Goal: Use online tool/utility: Utilize a website feature to perform a specific function

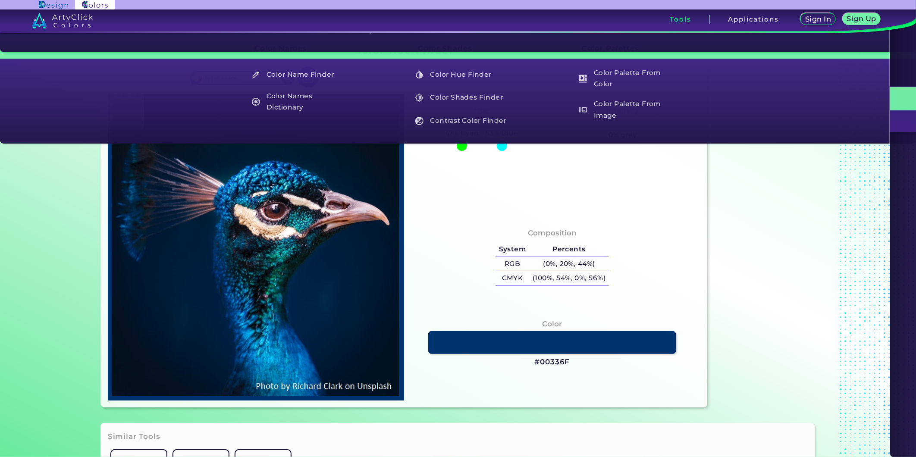
type input "#000000"
type input "#001226"
type input "#001832"
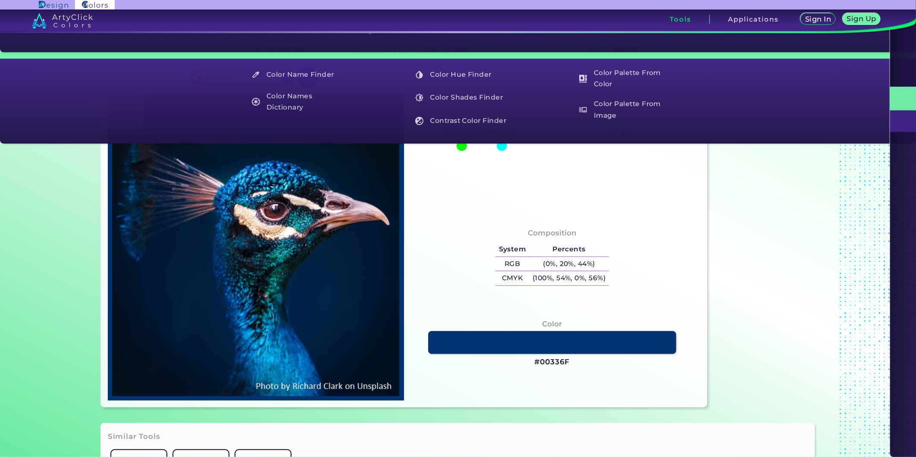
type input "#001832"
type input "#011c39"
type input "#011C39"
type input "#001f3e"
type input "#001F3E"
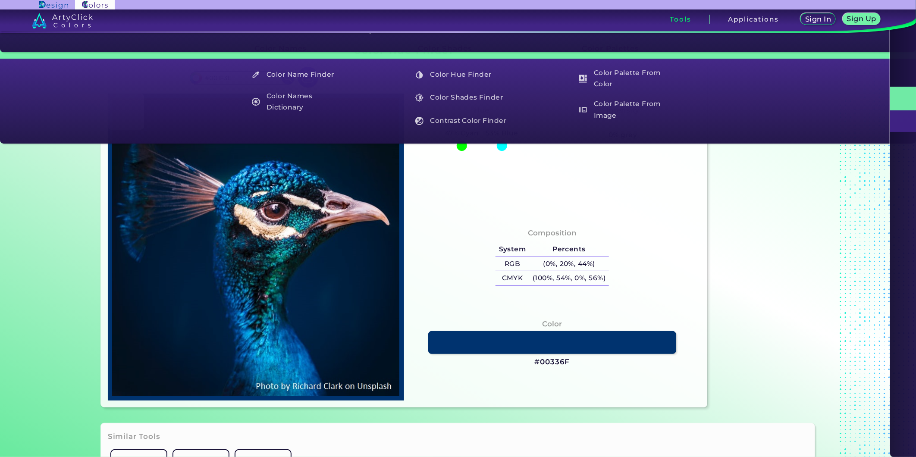
type input "#002144"
type input "#003167"
type input "#034b85"
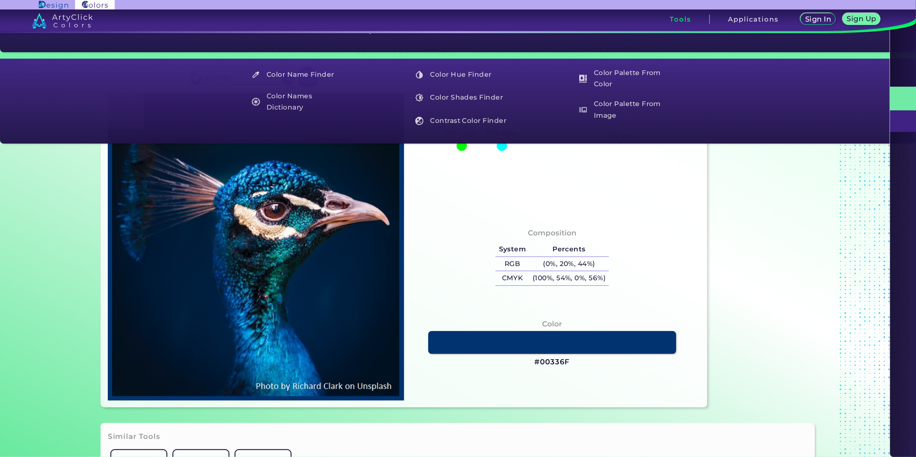
type input "#034B85"
type input "#004e7e"
type input "#004E7E"
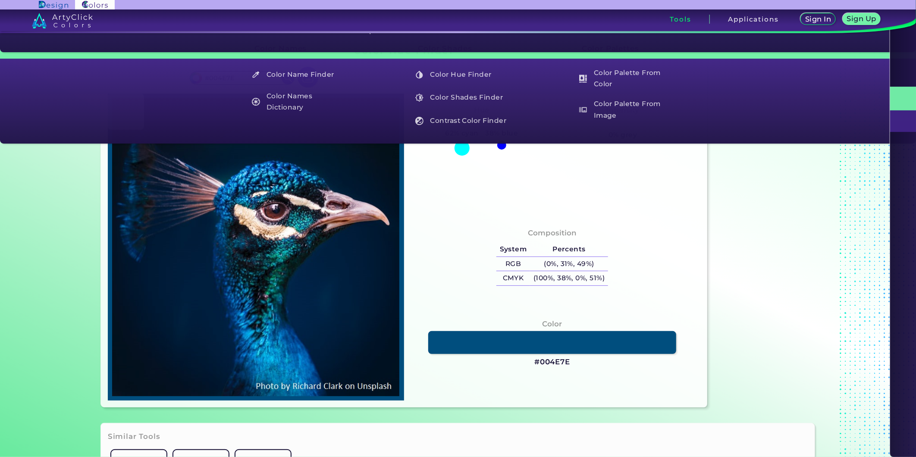
type input "#065489"
type input "#0c5b92"
type input "#0C5B92"
type input "#055a91"
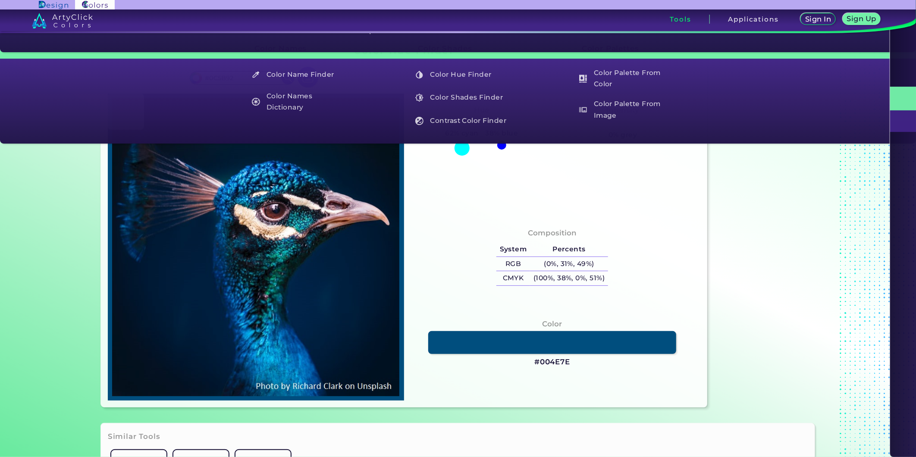
type input "#055A91"
type input "#0b66a5"
type input "#0B66A5"
type input "#006fb5"
type input "#006FB5"
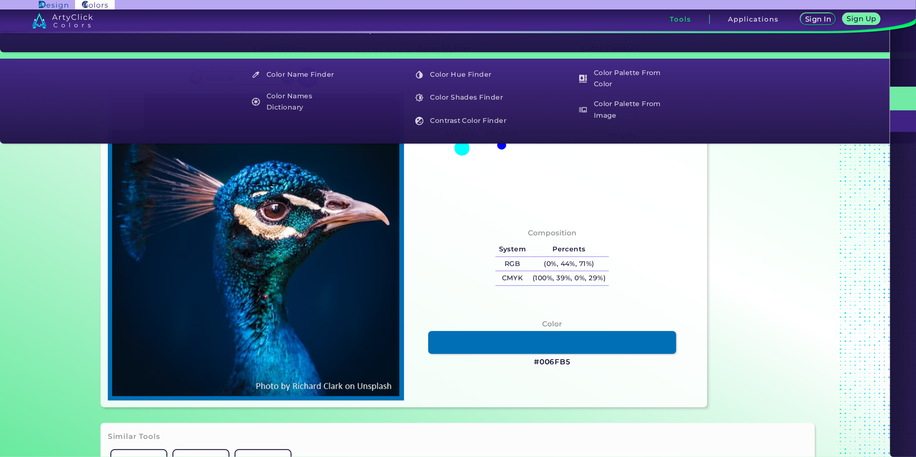
type input "#0b8ad2"
type input "#0B8AD2"
type input "#0074a9"
type input "#0074A9"
type input "#0395cf"
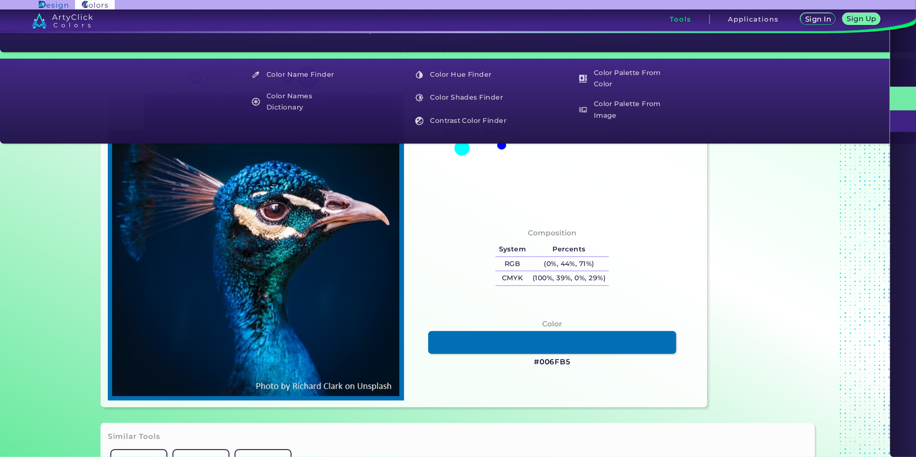
type input "#0395CF"
type input "#0275ac"
type input "#0275AC"
type input "#018ec1"
type input "#018EC1"
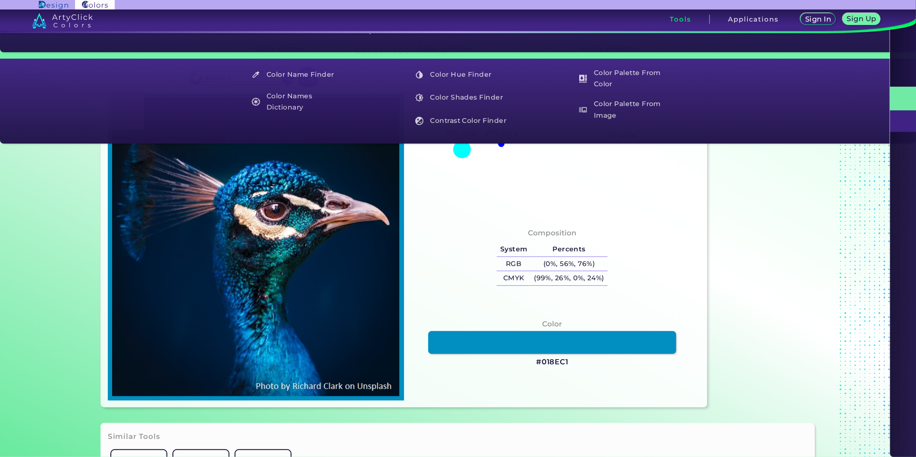
type input "#000000"
